Goal: Task Accomplishment & Management: Manage account settings

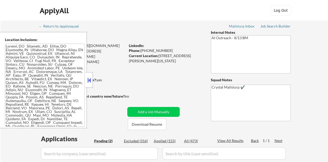
select select ""pending""
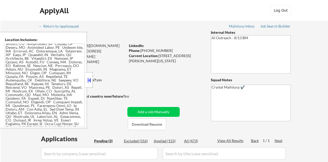
scroll to position [26, 0]
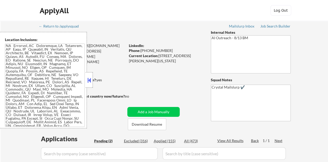
click at [92, 81] on div at bounding box center [89, 80] width 7 height 16
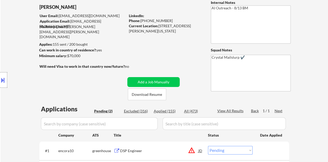
scroll to position [104, 0]
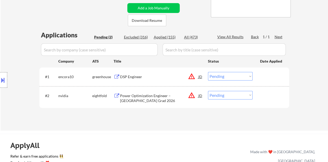
click at [199, 75] on div "JD" at bounding box center [200, 76] width 5 height 9
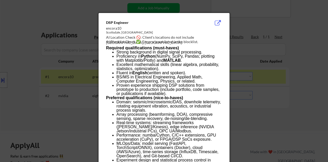
click at [73, 78] on div at bounding box center [164, 81] width 328 height 162
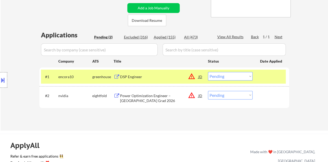
click at [0, 84] on div at bounding box center [3, 80] width 7 height 16
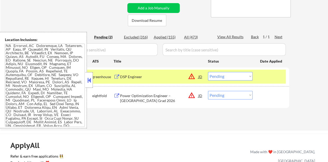
click at [199, 78] on div "JD" at bounding box center [200, 76] width 5 height 9
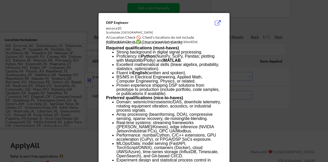
click at [60, 92] on div at bounding box center [164, 81] width 328 height 162
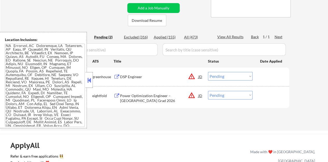
scroll to position [25, 0]
click at [87, 80] on button at bounding box center [89, 80] width 6 height 8
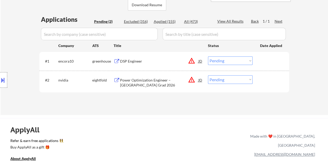
scroll to position [130, 0]
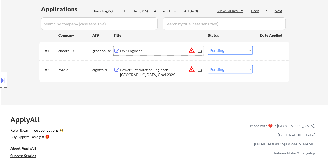
click at [131, 51] on div "DSP Engineer" at bounding box center [159, 50] width 78 height 5
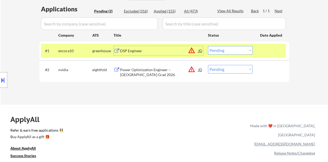
click at [228, 51] on select "Choose an option... Pending Applied Excluded (Questions) Excluded (Expired) Exc…" at bounding box center [230, 50] width 45 height 9
click at [208, 46] on select "Choose an option... Pending Applied Excluded (Questions) Excluded (Expired) Exc…" at bounding box center [230, 50] width 45 height 9
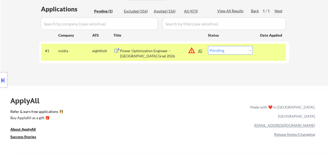
click at [210, 54] on select "Choose an option... Pending Applied Excluded (Questions) Excluded (Expired) Exc…" at bounding box center [230, 50] width 45 height 9
select select ""excluded__bad_match_""
click at [208, 46] on select "Choose an option... Pending Applied Excluded (Questions) Excluded (Expired) Exc…" at bounding box center [230, 50] width 45 height 9
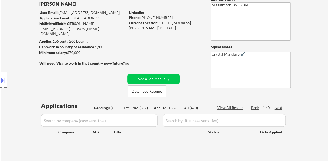
scroll to position [26, 0]
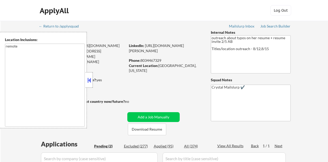
select select ""pending""
click at [91, 76] on button at bounding box center [89, 80] width 6 height 8
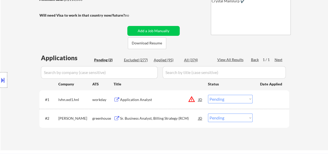
scroll to position [104, 0]
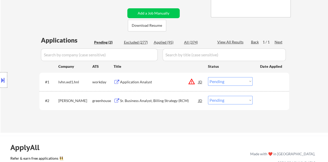
click at [6, 79] on div at bounding box center [3, 80] width 7 height 16
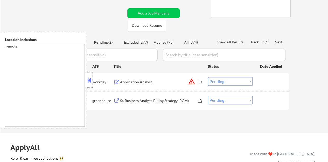
click at [89, 82] on button at bounding box center [89, 80] width 6 height 8
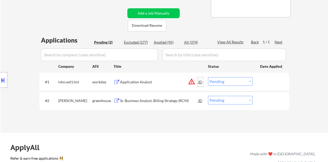
click at [200, 81] on div "JD" at bounding box center [200, 81] width 5 height 9
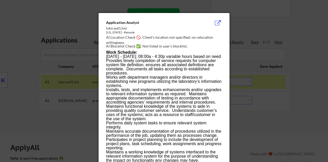
click at [95, 95] on div at bounding box center [164, 81] width 328 height 162
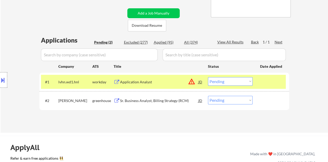
click at [262, 81] on div at bounding box center [271, 81] width 23 height 9
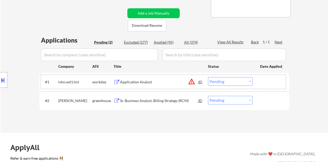
click at [182, 102] on div "Sr. Business Analyst, Billing Strategy (RCM)" at bounding box center [159, 100] width 78 height 5
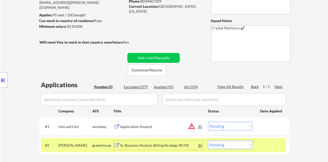
scroll to position [78, 0]
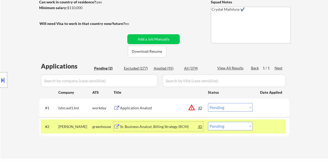
click at [243, 128] on select "Choose an option... Pending Applied Excluded (Questions) Excluded (Expired) Exc…" at bounding box center [230, 126] width 45 height 9
select select ""applied""
click at [208, 122] on select "Choose an option... Pending Applied Excluded (Questions) Excluded (Expired) Exc…" at bounding box center [230, 126] width 45 height 9
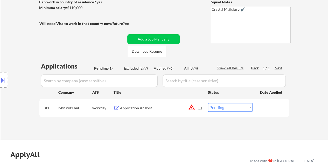
scroll to position [104, 0]
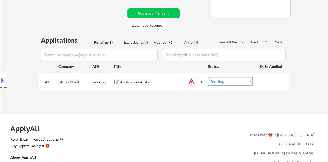
click at [202, 81] on div "JD" at bounding box center [200, 81] width 5 height 9
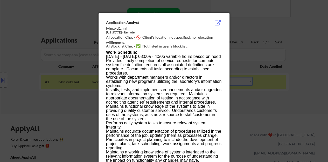
click at [65, 62] on div at bounding box center [164, 81] width 328 height 162
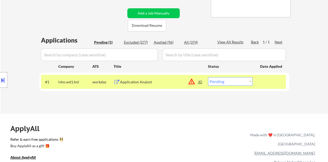
click at [0, 83] on button at bounding box center [3, 80] width 6 height 9
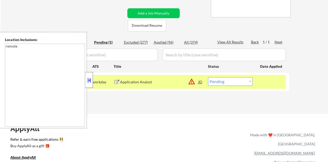
click at [90, 75] on div at bounding box center [89, 80] width 7 height 16
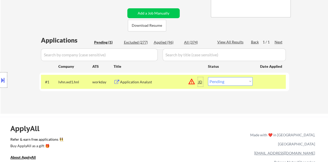
click at [201, 80] on div "JD" at bounding box center [200, 81] width 5 height 9
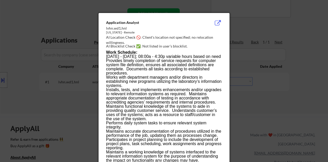
click at [86, 80] on div at bounding box center [164, 81] width 328 height 162
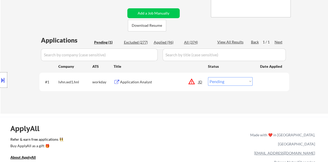
click at [130, 79] on div "Application Analyst" at bounding box center [159, 81] width 78 height 9
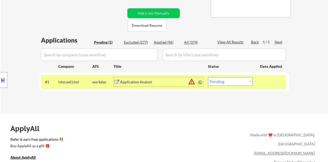
click at [229, 76] on div "#1 lvhn.wd1.hnl workday Application Analyst JD warning_amber Choose an option..…" at bounding box center [163, 82] width 245 height 14
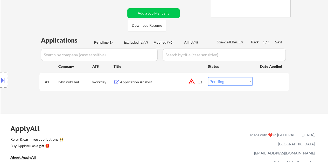
click at [235, 80] on select "Choose an option... Pending Applied Excluded (Questions) Excluded (Expired) Exc…" at bounding box center [230, 81] width 45 height 9
select select ""excluded__bad_match_""
click at [208, 77] on select "Choose an option... Pending Applied Excluded (Questions) Excluded (Expired) Exc…" at bounding box center [230, 81] width 45 height 9
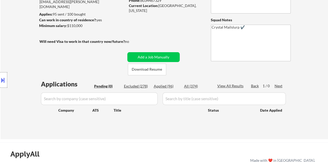
scroll to position [52, 0]
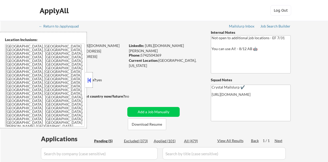
select select ""pending""
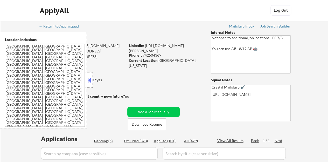
click at [89, 76] on button at bounding box center [89, 80] width 6 height 8
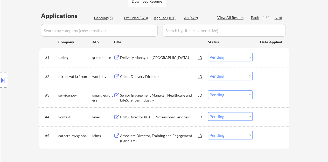
scroll to position [130, 0]
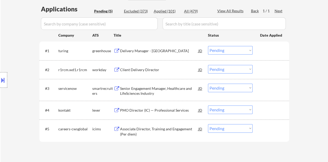
click at [147, 47] on div "Delivery Manager - [GEOGRAPHIC_DATA]" at bounding box center [159, 50] width 78 height 9
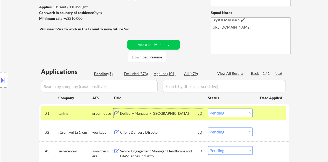
scroll to position [104, 0]
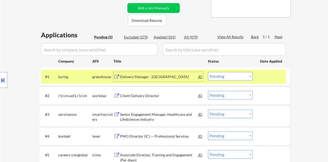
click at [237, 76] on select "Choose an option... Pending Applied Excluded (Questions) Excluded (Expired) Exc…" at bounding box center [230, 76] width 45 height 9
click at [208, 72] on select "Choose an option... Pending Applied Excluded (Questions) Excluded (Expired) Exc…" at bounding box center [230, 76] width 45 height 9
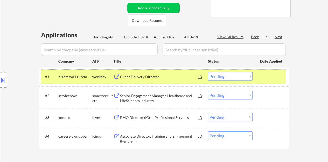
click at [264, 74] on div at bounding box center [271, 76] width 23 height 9
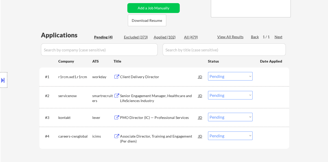
click at [147, 75] on div "Client Delivery Director" at bounding box center [159, 76] width 78 height 5
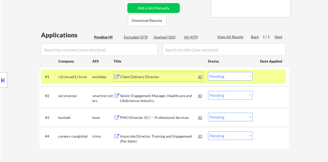
click at [244, 75] on select "Choose an option... Pending Applied Excluded (Questions) Excluded (Expired) Exc…" at bounding box center [230, 76] width 45 height 9
click at [208, 72] on select "Choose an option... Pending Applied Excluded (Questions) Excluded (Expired) Exc…" at bounding box center [230, 76] width 45 height 9
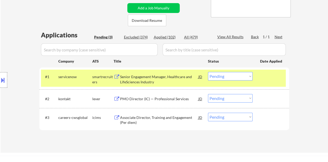
click at [174, 76] on div "Senior Engagement Manager, Healthcare and LifeSciences Industry" at bounding box center [159, 79] width 78 height 10
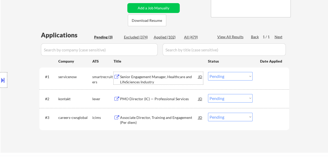
click at [267, 82] on div "#1 servicenow smartrecruiters Senior Engagement Manager, Healthcare and LifeSci…" at bounding box center [163, 77] width 245 height 17
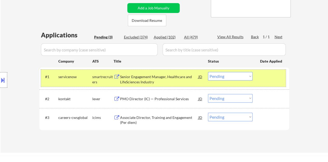
click at [233, 74] on select "Choose an option... Pending Applied Excluded (Questions) Excluded (Expired) Exc…" at bounding box center [230, 76] width 45 height 9
click at [208, 72] on select "Choose an option... Pending Applied Excluded (Questions) Excluded (Expired) Exc…" at bounding box center [230, 76] width 45 height 9
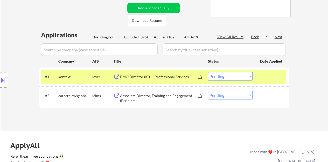
click at [157, 76] on div "PMO Director (IC) — Professional Services" at bounding box center [159, 76] width 78 height 5
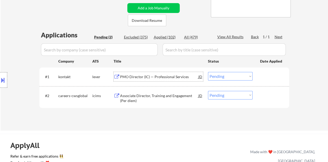
click at [285, 79] on div "#1 kontakt lever PMO Director (IC) — Professional Services JD Choose an option.…" at bounding box center [163, 76] width 245 height 14
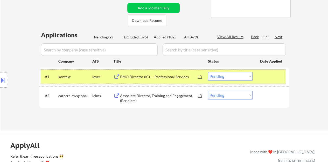
click at [235, 73] on select "Choose an option... Pending Applied Excluded (Questions) Excluded (Expired) Exc…" at bounding box center [230, 76] width 45 height 9
click at [208, 72] on select "Choose an option... Pending Applied Excluded (Questions) Excluded (Expired) Exc…" at bounding box center [230, 76] width 45 height 9
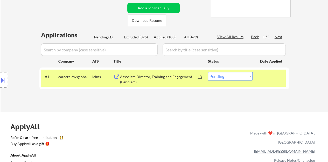
click at [154, 77] on div "Associate Director, Training and Engagement (Per diem)" at bounding box center [159, 79] width 78 height 10
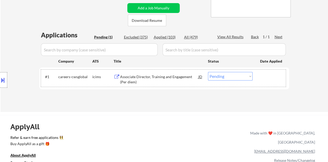
click at [237, 71] on div "#1 careers-cwsglobal icims Associate Director, Training and Engagement (Per die…" at bounding box center [163, 77] width 245 height 17
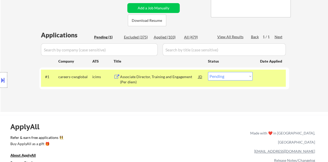
click at [241, 75] on select "Choose an option... Pending Applied Excluded (Questions) Excluded (Expired) Exc…" at bounding box center [230, 76] width 45 height 9
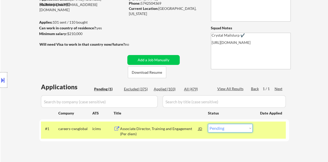
scroll to position [78, 0]
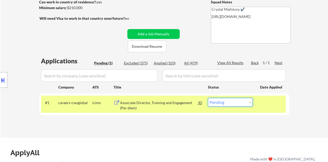
click at [236, 98] on select "Choose an option... Pending Applied Excluded (Questions) Excluded (Expired) Exc…" at bounding box center [230, 102] width 45 height 9
select select ""excluded__bad_match_""
click at [208, 98] on select "Choose an option... Pending Applied Excluded (Questions) Excluded (Expired) Exc…" at bounding box center [230, 102] width 45 height 9
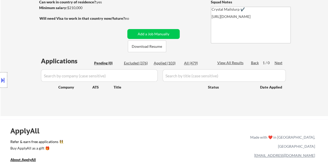
scroll to position [52, 0]
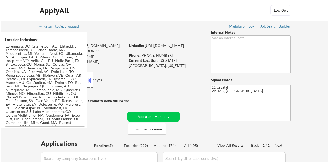
select select ""pending""
click at [92, 75] on div at bounding box center [89, 80] width 7 height 16
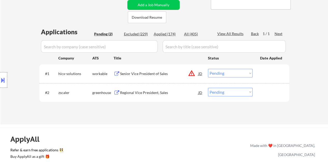
scroll to position [104, 0]
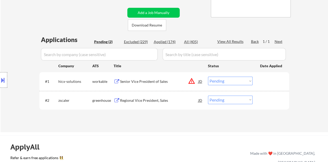
click at [129, 103] on div "Regional Vice President, Sales" at bounding box center [159, 99] width 78 height 9
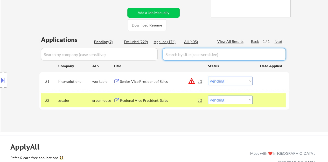
scroll to position [78, 0]
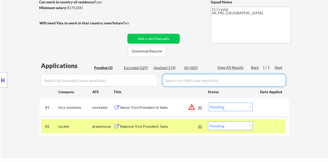
drag, startPoint x: 170, startPoint y: 53, endPoint x: 187, endPoint y: 8, distance: 48.2
click at [187, 8] on div "← Return to /applysquad Mailslurp Inbox Job Search Builder Brian Liebman User E…" at bounding box center [164, 48] width 259 height 211
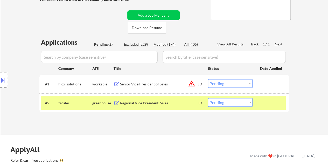
scroll to position [130, 0]
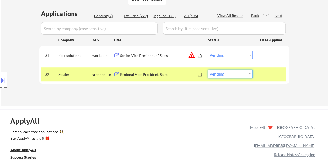
click at [223, 74] on select "Choose an option... Pending Applied Excluded (Questions) Excluded (Expired) Exc…" at bounding box center [230, 73] width 45 height 9
select select ""applied""
click at [208, 69] on select "Choose an option... Pending Applied Excluded (Questions) Excluded (Expired) Exc…" at bounding box center [230, 73] width 45 height 9
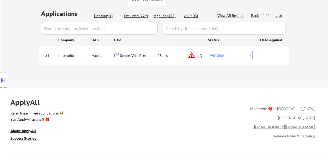
click at [198, 56] on div "JD" at bounding box center [200, 55] width 5 height 9
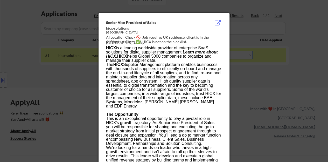
click at [81, 79] on div at bounding box center [164, 81] width 328 height 162
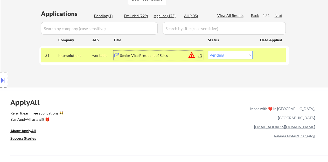
click at [132, 53] on div "Senior Vice President of Sales" at bounding box center [159, 55] width 78 height 5
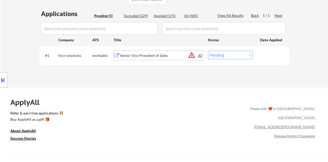
click at [245, 54] on select "Choose an option... Pending Applied Excluded (Questions) Excluded (Expired) Exc…" at bounding box center [230, 55] width 45 height 9
select select ""excluded__bad_match_""
click at [208, 51] on select "Choose an option... Pending Applied Excluded (Questions) Excluded (Expired) Exc…" at bounding box center [230, 55] width 45 height 9
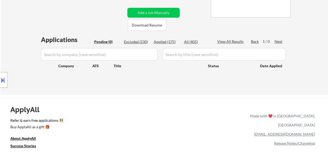
scroll to position [52, 0]
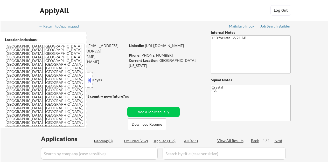
select select ""pending""
click at [89, 81] on button at bounding box center [89, 80] width 6 height 8
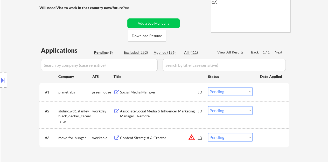
scroll to position [104, 0]
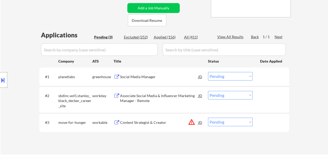
click at [122, 76] on div "Social Media Manager" at bounding box center [159, 76] width 78 height 5
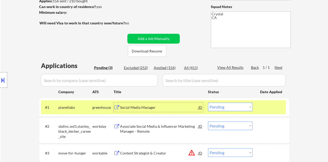
scroll to position [78, 0]
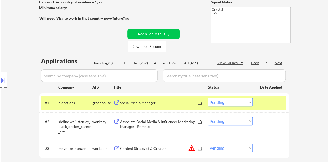
select select ""pending""
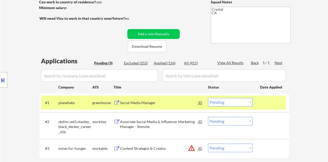
select select ""pending""
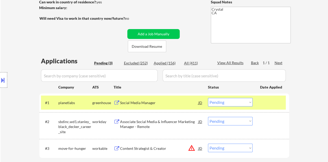
select select ""pending""
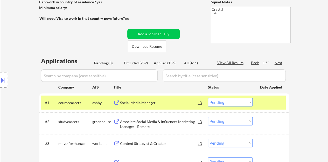
select select ""PLACEHOLDER_1427118222253""
select select ""pending""
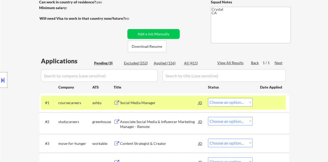
select select ""pending""
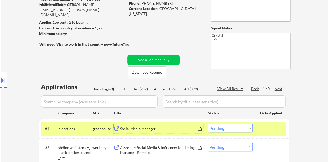
scroll to position [104, 0]
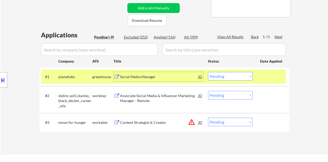
click at [220, 72] on select "Choose an option... Pending Applied Excluded (Questions) Excluded (Expired) Exc…" at bounding box center [230, 76] width 45 height 9
click at [208, 72] on select "Choose an option... Pending Applied Excluded (Questions) Excluded (Expired) Exc…" at bounding box center [230, 76] width 45 height 9
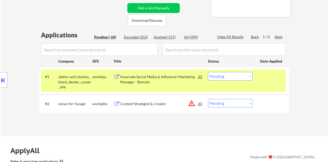
click at [140, 80] on div "Associate Social Media & Influencer Marketing Manager - Remote" at bounding box center [159, 79] width 78 height 10
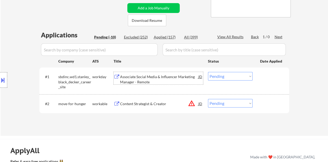
click at [268, 85] on div "#1 sbdinc.wd1.stanley_black_decker_career_site workday Associate Social Media &…" at bounding box center [163, 80] width 245 height 22
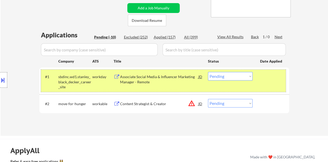
click at [4, 77] on button at bounding box center [3, 80] width 6 height 9
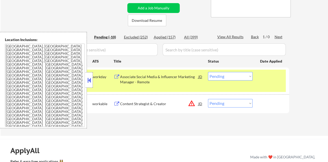
click at [87, 83] on button at bounding box center [89, 80] width 6 height 8
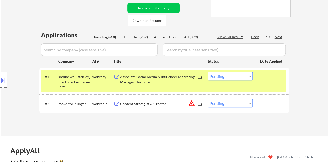
click at [231, 77] on select "Choose an option... Pending Applied Excluded (Questions) Excluded (Expired) Exc…" at bounding box center [230, 76] width 45 height 9
click at [208, 72] on select "Choose an option... Pending Applied Excluded (Questions) Excluded (Expired) Exc…" at bounding box center [230, 76] width 45 height 9
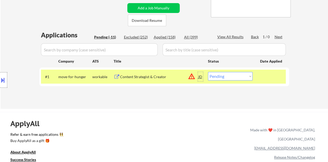
click at [199, 77] on div "JD" at bounding box center [200, 76] width 5 height 9
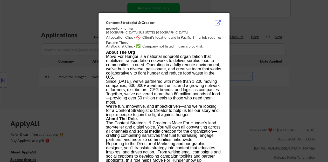
click at [268, 88] on div at bounding box center [164, 81] width 328 height 162
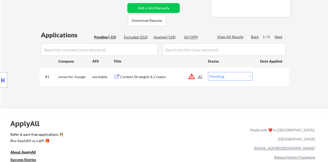
click at [230, 74] on select "Choose an option... Pending Applied Excluded (Questions) Excluded (Expired) Exc…" at bounding box center [230, 76] width 45 height 9
select select ""excluded__location_""
click at [208, 72] on select "Choose an option... Pending Applied Excluded (Questions) Excluded (Expired) Exc…" at bounding box center [230, 76] width 45 height 9
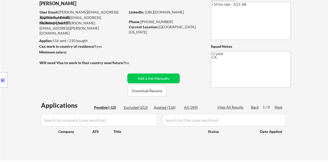
scroll to position [26, 0]
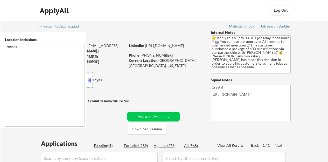
select select ""pending""
click at [86, 80] on button at bounding box center [89, 80] width 6 height 8
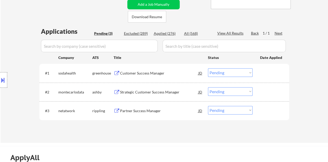
scroll to position [130, 0]
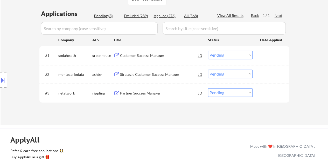
click at [140, 57] on div "Customer Success Manager" at bounding box center [159, 55] width 78 height 5
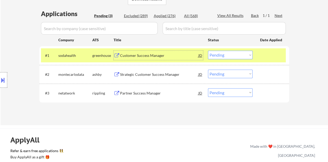
click at [248, 59] on select "Choose an option... Pending Applied Excluded (Questions) Excluded (Expired) Exc…" at bounding box center [230, 55] width 45 height 9
click at [208, 51] on select "Choose an option... Pending Applied Excluded (Questions) Excluded (Expired) Exc…" at bounding box center [230, 55] width 45 height 9
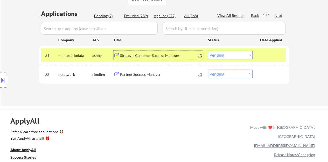
click at [157, 53] on div "Strategic Customer Success Manager" at bounding box center [159, 55] width 78 height 5
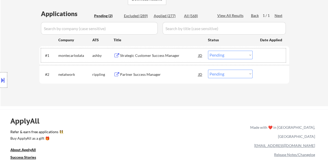
click at [276, 53] on div at bounding box center [271, 55] width 23 height 9
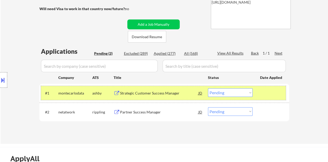
scroll to position [104, 0]
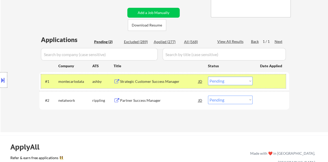
click at [214, 82] on select "Choose an option... Pending Applied Excluded (Questions) Excluded (Expired) Exc…" at bounding box center [230, 80] width 45 height 9
click at [208, 76] on select "Choose an option... Pending Applied Excluded (Questions) Excluded (Expired) Exc…" at bounding box center [230, 80] width 45 height 9
select select ""pending""
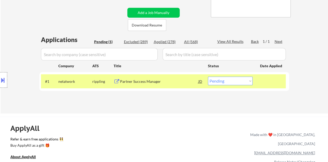
click at [166, 85] on div "Partner Success Manager" at bounding box center [159, 80] width 78 height 9
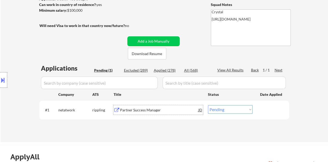
scroll to position [52, 0]
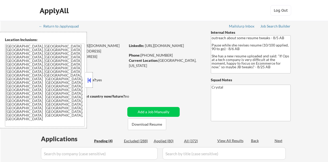
select select ""pending""
click at [88, 78] on button at bounding box center [89, 80] width 6 height 8
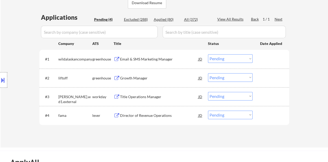
scroll to position [130, 0]
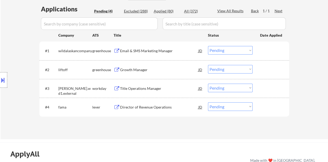
click at [132, 68] on div "Growth Manager" at bounding box center [159, 69] width 78 height 5
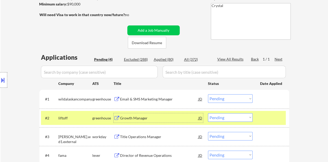
scroll to position [104, 0]
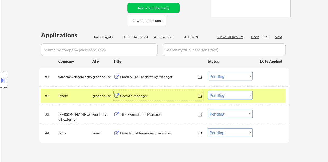
click at [220, 98] on select "Choose an option... Pending Applied Excluded (Questions) Excluded (Expired) Exc…" at bounding box center [230, 95] width 45 height 9
click at [208, 91] on select "Choose an option... Pending Applied Excluded (Questions) Excluded (Expired) Exc…" at bounding box center [230, 95] width 45 height 9
select select ""pending""
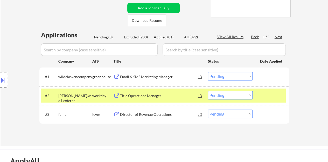
click at [269, 98] on div at bounding box center [271, 95] width 23 height 9
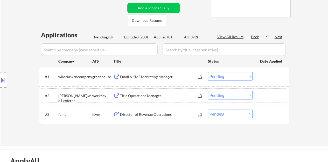
scroll to position [130, 0]
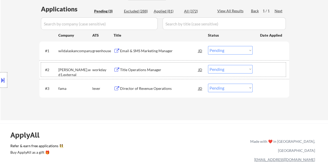
click at [140, 88] on div "Director of Revenue Operations" at bounding box center [159, 88] width 78 height 5
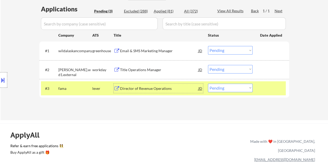
click at [234, 88] on select "Choose an option... Pending Applied Excluded (Questions) Excluded (Expired) Exc…" at bounding box center [230, 87] width 45 height 9
select select ""excluded__bad_match_""
click at [208, 83] on select "Choose an option... Pending Applied Excluded (Questions) Excluded (Expired) Exc…" at bounding box center [230, 87] width 45 height 9
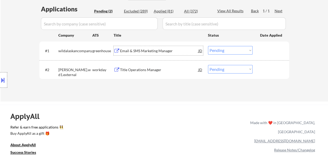
click at [149, 50] on div "Email & SMS Marketing Manager" at bounding box center [159, 50] width 78 height 5
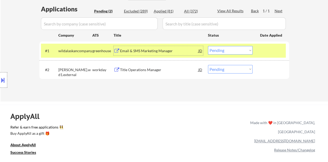
click at [226, 50] on select "Choose an option... Pending Applied Excluded (Questions) Excluded (Expired) Exc…" at bounding box center [230, 50] width 45 height 9
click at [208, 46] on select "Choose an option... Pending Applied Excluded (Questions) Excluded (Expired) Exc…" at bounding box center [230, 50] width 45 height 9
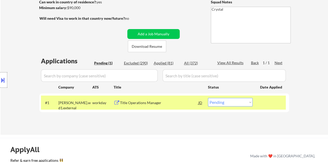
scroll to position [104, 0]
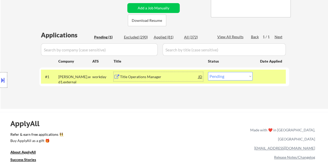
click at [141, 76] on div "Title Operations Manager" at bounding box center [159, 76] width 78 height 5
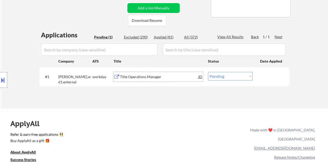
click at [228, 74] on select "Choose an option... Pending Applied Excluded (Questions) Excluded (Expired) Exc…" at bounding box center [230, 76] width 45 height 9
select select ""excluded__blocklist_""
click at [208, 72] on select "Choose an option... Pending Applied Excluded (Questions) Excluded (Expired) Exc…" at bounding box center [230, 76] width 45 height 9
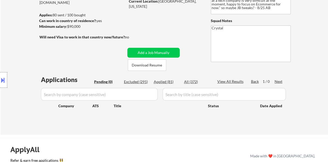
scroll to position [52, 0]
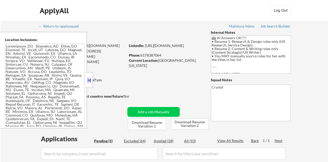
click at [92, 78] on button at bounding box center [89, 80] width 6 height 8
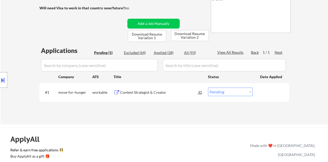
scroll to position [78, 0]
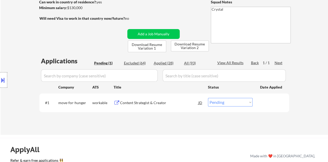
click at [158, 100] on div "Content Strategist & Creator" at bounding box center [159, 102] width 78 height 5
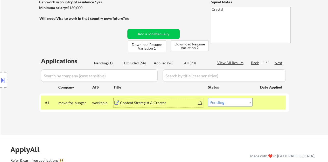
click at [246, 104] on select "Choose an option... Pending Applied Excluded (Questions) Excluded (Expired) Exc…" at bounding box center [230, 102] width 45 height 9
select select ""excluded__salary_""
click at [208, 98] on select "Choose an option... Pending Applied Excluded (Questions) Excluded (Expired) Exc…" at bounding box center [230, 102] width 45 height 9
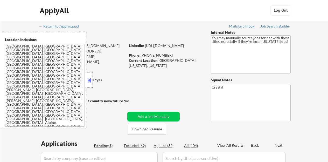
select select ""pending""
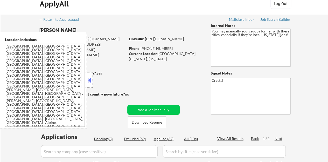
scroll to position [26, 0]
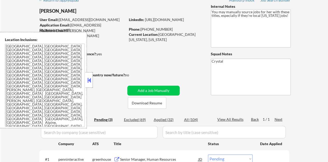
click at [88, 81] on button at bounding box center [89, 80] width 6 height 8
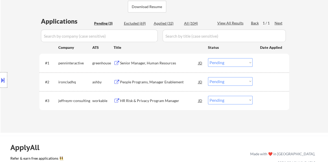
scroll to position [130, 0]
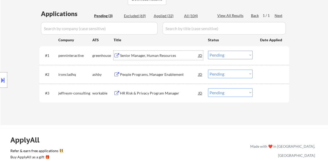
click at [170, 54] on div "Senior Manager, Human Resources" at bounding box center [159, 55] width 78 height 5
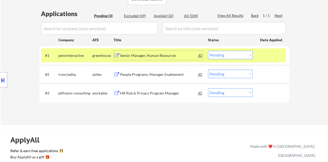
click at [0, 84] on div at bounding box center [3, 80] width 7 height 16
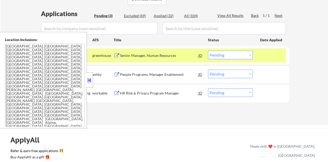
click at [88, 81] on button at bounding box center [89, 80] width 6 height 8
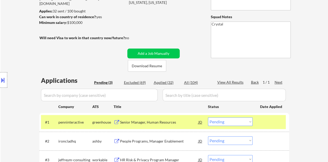
scroll to position [104, 0]
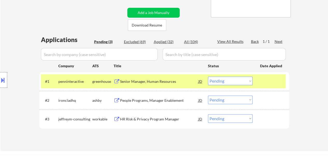
click at [230, 79] on select "Choose an option... Pending Applied Excluded (Questions) Excluded (Expired) Exc…" at bounding box center [230, 80] width 45 height 9
click at [208, 76] on select "Choose an option... Pending Applied Excluded (Questions) Excluded (Expired) Exc…" at bounding box center [230, 80] width 45 height 9
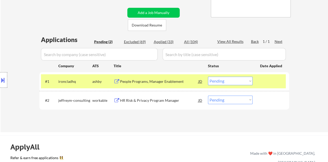
click at [145, 82] on div "People Programs, Manager Enablement" at bounding box center [159, 81] width 78 height 5
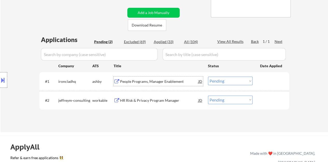
click at [0, 79] on button at bounding box center [3, 80] width 6 height 9
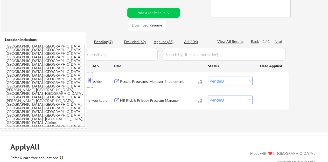
click at [90, 83] on button at bounding box center [89, 80] width 6 height 8
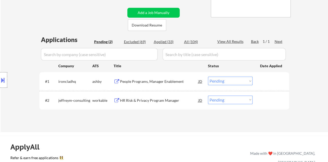
click at [237, 83] on select "Choose an option... Pending Applied Excluded (Questions) Excluded (Expired) Exc…" at bounding box center [230, 80] width 45 height 9
click at [208, 76] on select "Choose an option... Pending Applied Excluded (Questions) Excluded (Expired) Exc…" at bounding box center [230, 80] width 45 height 9
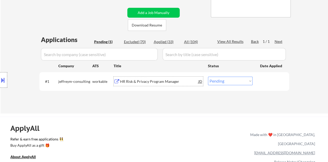
click at [159, 84] on div "HR Risk & Privacy Program Manager" at bounding box center [159, 80] width 78 height 9
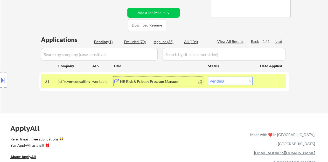
click at [234, 80] on select "Choose an option... Pending Applied Excluded (Questions) Excluded (Expired) Exc…" at bounding box center [230, 80] width 45 height 9
select select ""excluded__bad_match_""
click at [208, 76] on select "Choose an option... Pending Applied Excluded (Questions) Excluded (Expired) Exc…" at bounding box center [230, 80] width 45 height 9
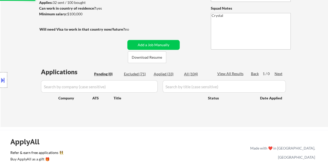
scroll to position [78, 0]
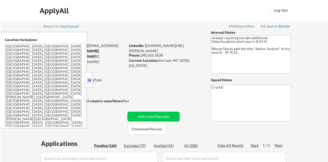
click at [86, 80] on div at bounding box center [89, 80] width 7 height 16
select select ""pending""
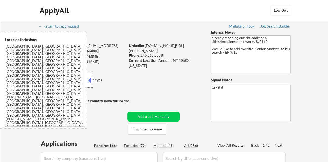
select select ""pending""
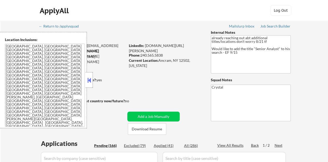
select select ""pending""
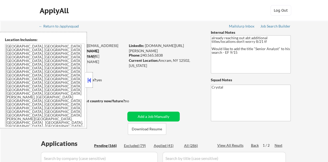
select select ""pending""
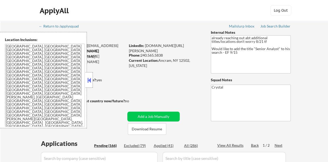
select select ""pending""
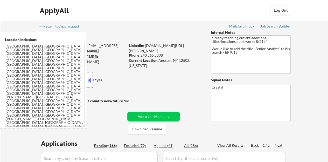
select select ""pending""
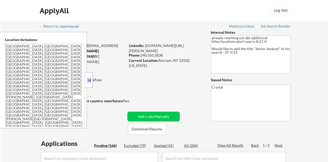
select select ""pending""
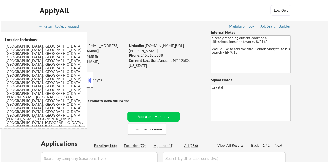
select select ""pending""
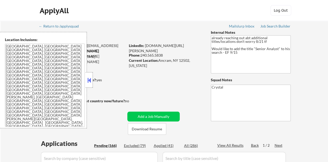
select select ""pending""
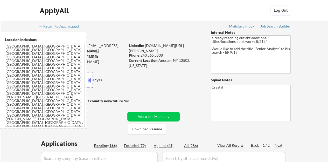
select select ""pending""
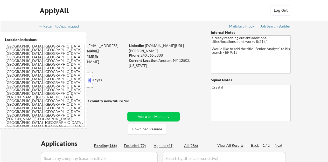
select select ""pending""
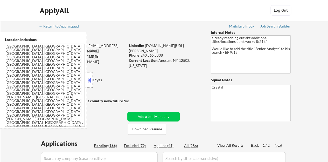
select select ""pending""
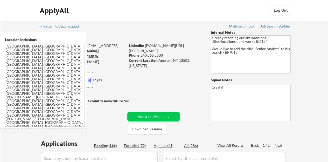
select select ""pending""
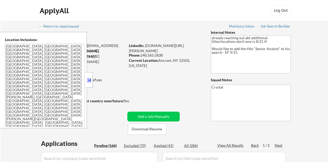
select select ""pending""
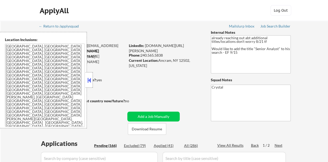
select select ""pending""
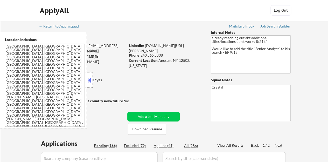
select select ""pending""
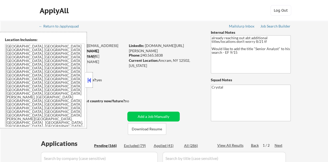
select select ""pending""
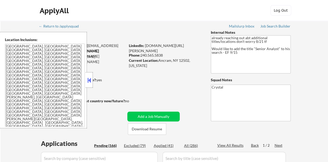
select select ""pending""
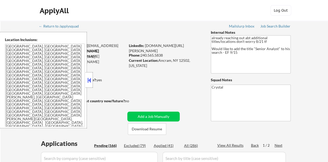
select select ""pending""
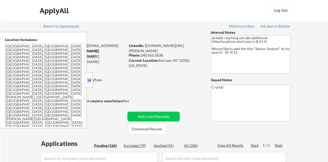
select select ""pending""
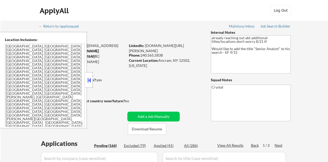
select select ""pending""
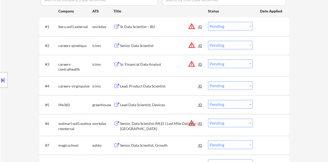
scroll to position [181, 0]
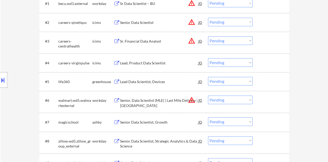
click at [154, 81] on div "Lead Data Scientist, Devices" at bounding box center [159, 81] width 78 height 5
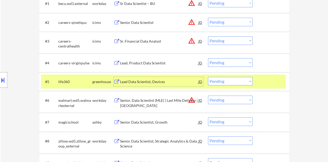
click at [230, 82] on select "Choose an option... Pending Applied Excluded (Questions) Excluded (Expired) Exc…" at bounding box center [230, 81] width 45 height 9
click at [208, 77] on select "Choose an option... Pending Applied Excluded (Questions) Excluded (Expired) Exc…" at bounding box center [230, 81] width 45 height 9
select select ""pending""
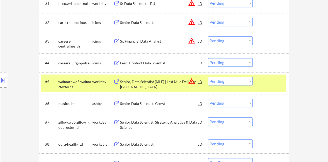
click at [267, 84] on div at bounding box center [271, 81] width 23 height 9
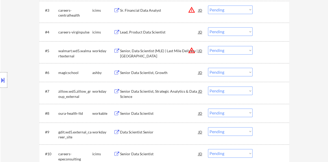
scroll to position [233, 0]
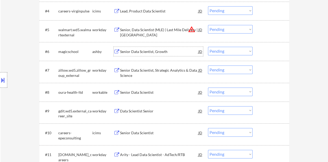
click at [159, 47] on div "Senior Data Scientist, Growth" at bounding box center [159, 51] width 78 height 9
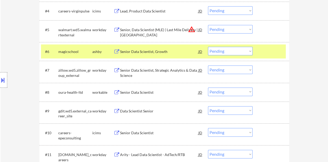
click at [0, 78] on button at bounding box center [3, 80] width 6 height 9
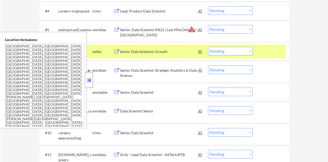
click at [87, 84] on div at bounding box center [89, 80] width 7 height 16
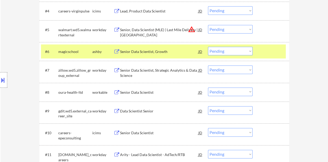
click at [229, 51] on select "Choose an option... Pending Applied Excluded (Questions) Excluded (Expired) Exc…" at bounding box center [230, 51] width 45 height 9
click at [208, 47] on select "Choose an option... Pending Applied Excluded (Questions) Excluded (Expired) Exc…" at bounding box center [230, 51] width 45 height 9
select select ""pending""
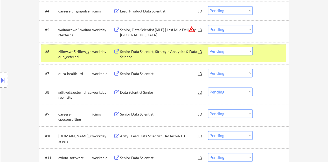
click at [267, 54] on div at bounding box center [271, 51] width 23 height 9
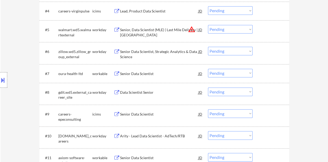
scroll to position [259, 0]
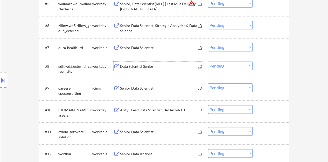
click at [141, 67] on div "Data Scientist Senior" at bounding box center [159, 66] width 78 height 5
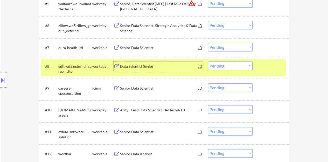
click at [231, 66] on select "Choose an option... Pending Applied Excluded (Questions) Excluded (Expired) Exc…" at bounding box center [230, 65] width 45 height 9
click at [208, 61] on select "Choose an option... Pending Applied Excluded (Questions) Excluded (Expired) Exc…" at bounding box center [230, 65] width 45 height 9
select select ""pending""
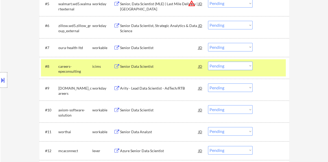
click at [258, 69] on div "#8 careers-epeconsulting icims Senior Data Scientist [PERSON_NAME] an option...…" at bounding box center [163, 67] width 245 height 17
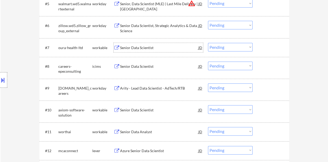
click at [136, 49] on div "Senior Data Scientist" at bounding box center [159, 47] width 78 height 5
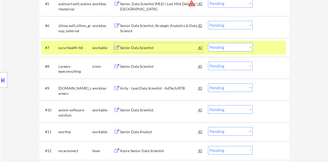
click at [223, 42] on div "#7 oura-health-ltd workable Senior Data Scientist JD Choose an option... Pendin…" at bounding box center [163, 47] width 245 height 14
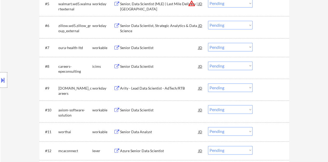
click at [225, 46] on select "Choose an option... Pending Applied Excluded (Questions) Excluded (Expired) Exc…" at bounding box center [230, 47] width 45 height 9
click at [208, 43] on select "Choose an option... Pending Applied Excluded (Questions) Excluded (Expired) Exc…" at bounding box center [230, 47] width 45 height 9
select select ""pending""
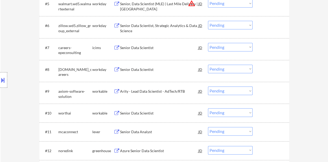
click at [139, 72] on div "Senior Data Scientist" at bounding box center [159, 69] width 78 height 9
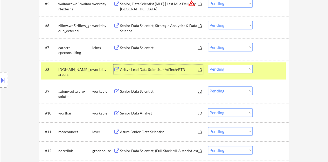
click at [232, 69] on select "Choose an option... Pending Applied Excluded (Questions) Excluded (Expired) Exc…" at bounding box center [230, 69] width 45 height 9
click at [208, 65] on select "Choose an option... Pending Applied Excluded (Questions) Excluded (Expired) Exc…" at bounding box center [230, 69] width 45 height 9
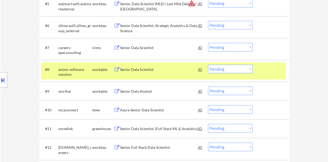
click at [144, 68] on div "Senior Data Scientist" at bounding box center [159, 69] width 78 height 5
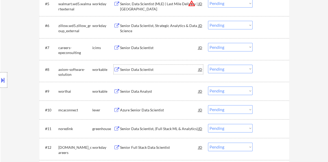
click at [265, 63] on div "#8 axiom-software-solution workable Senior Data Scientist JD Choose an option..…" at bounding box center [163, 70] width 245 height 17
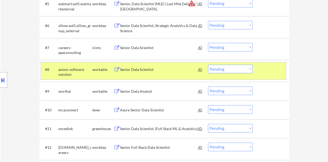
click at [236, 67] on select "Choose an option... Pending Applied Excluded (Questions) Excluded (Expired) Exc…" at bounding box center [230, 69] width 45 height 9
click at [208, 65] on select "Choose an option... Pending Applied Excluded (Questions) Excluded (Expired) Exc…" at bounding box center [230, 69] width 45 height 9
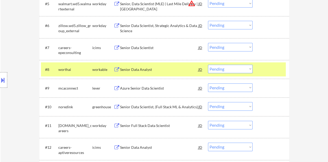
click at [147, 68] on div "Senior Data Analyst" at bounding box center [159, 69] width 78 height 5
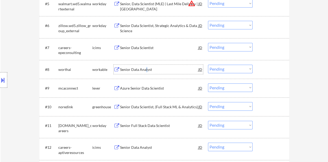
click at [267, 72] on div at bounding box center [271, 69] width 23 height 9
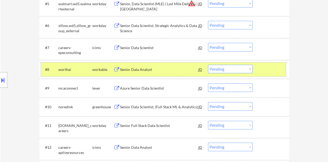
drag, startPoint x: 223, startPoint y: 68, endPoint x: 225, endPoint y: 70, distance: 3.3
click at [224, 68] on select "Choose an option... Pending Applied Excluded (Questions) Excluded (Expired) Exc…" at bounding box center [230, 69] width 45 height 9
click at [208, 65] on select "Choose an option... Pending Applied Excluded (Questions) Excluded (Expired) Exc…" at bounding box center [230, 69] width 45 height 9
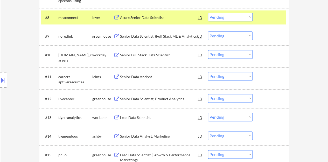
scroll to position [285, 0]
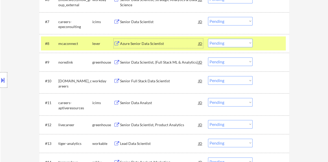
click at [155, 41] on div "Azure Senior Data Scientist" at bounding box center [159, 43] width 78 height 5
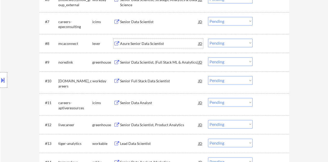
click at [270, 40] on div at bounding box center [271, 43] width 23 height 9
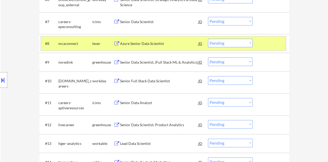
click at [234, 41] on select "Choose an option... Pending Applied Excluded (Questions) Excluded (Expired) Exc…" at bounding box center [230, 43] width 45 height 9
click at [208, 39] on select "Choose an option... Pending Applied Excluded (Questions) Excluded (Expired) Exc…" at bounding box center [230, 43] width 45 height 9
select select ""pending""
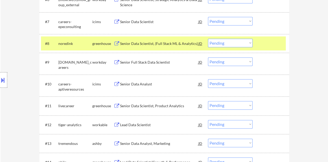
click at [265, 40] on div at bounding box center [271, 43] width 23 height 9
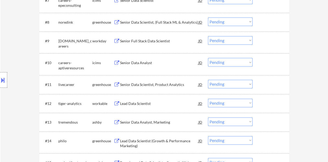
scroll to position [311, 0]
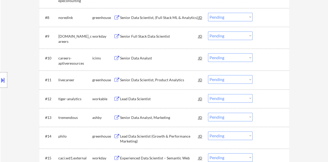
click at [141, 80] on div "Senior Data Scientist, Product Analytics" at bounding box center [159, 79] width 78 height 5
